Goal: Find specific page/section: Find specific page/section

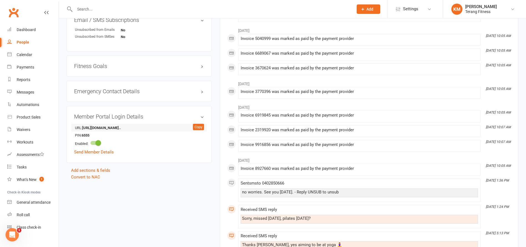
scroll to position [277, 0]
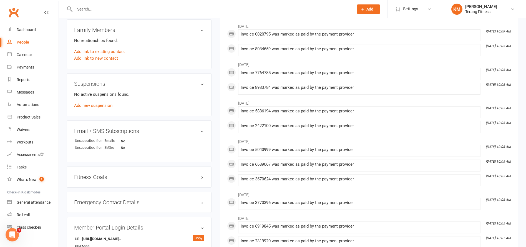
click at [117, 9] on input "text" at bounding box center [211, 9] width 276 height 8
type input "jes"
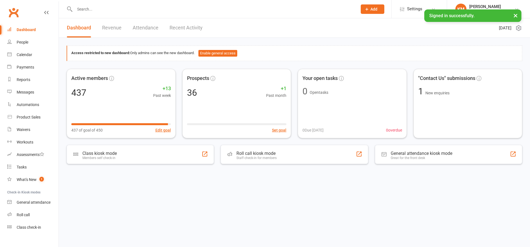
click at [105, 7] on input "text" at bounding box center [213, 9] width 280 height 8
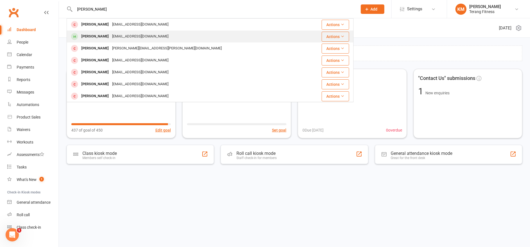
type input "[PERSON_NAME]"
click at [113, 36] on div "[EMAIL_ADDRESS][DOMAIN_NAME]" at bounding box center [140, 36] width 60 height 8
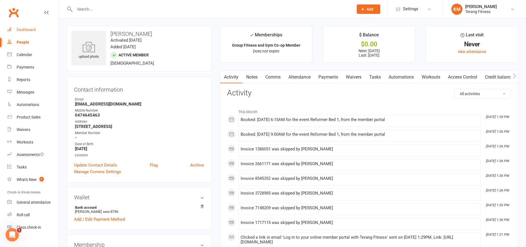
click at [24, 29] on div "Dashboard" at bounding box center [26, 29] width 19 height 4
